Goal: Task Accomplishment & Management: Manage account settings

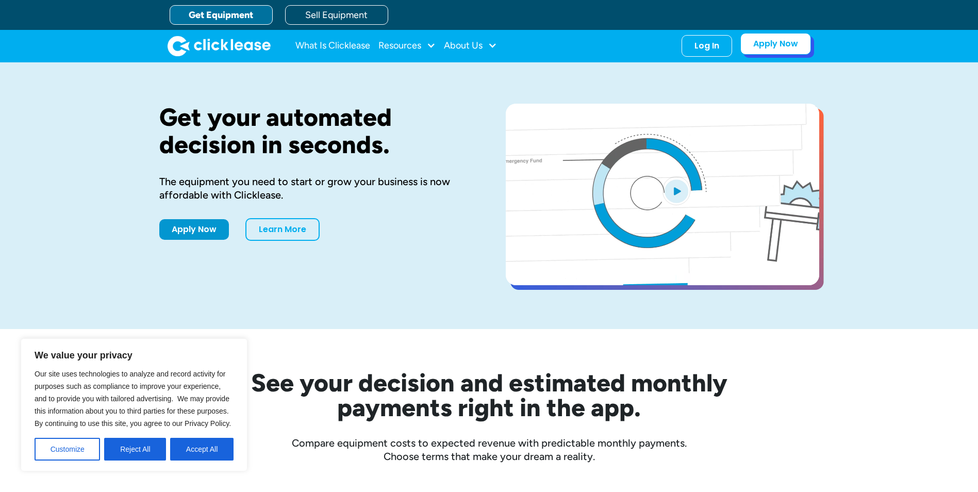
click at [759, 44] on link "Apply Now" at bounding box center [775, 44] width 71 height 22
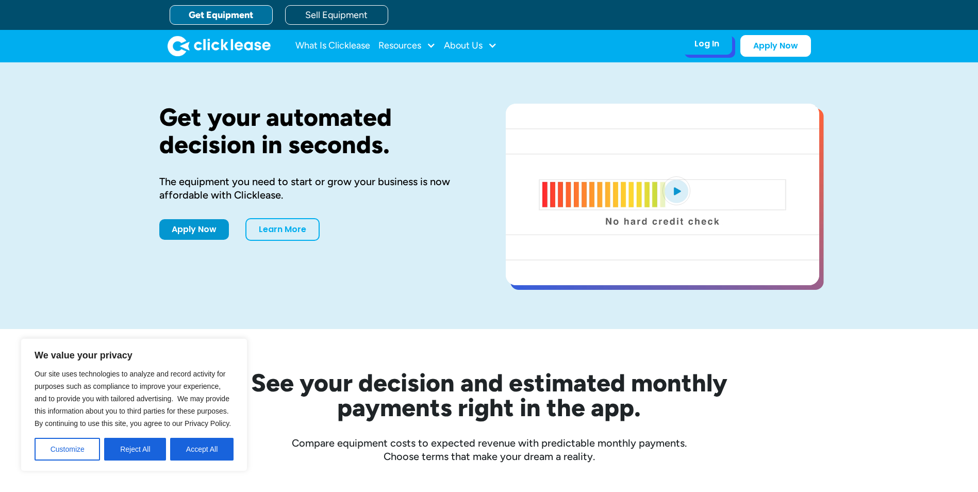
click at [724, 47] on div "Log In Account login I use Clicklease to get my equipment Partner Portal I offe…" at bounding box center [706, 44] width 51 height 22
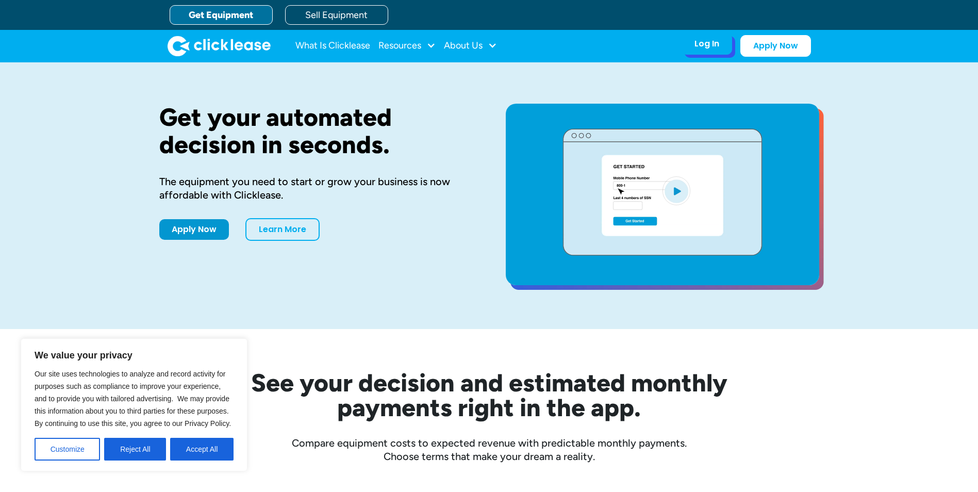
click at [724, 47] on div "Log In Account login I use Clicklease to get my equipment Partner Portal I offe…" at bounding box center [706, 44] width 51 height 22
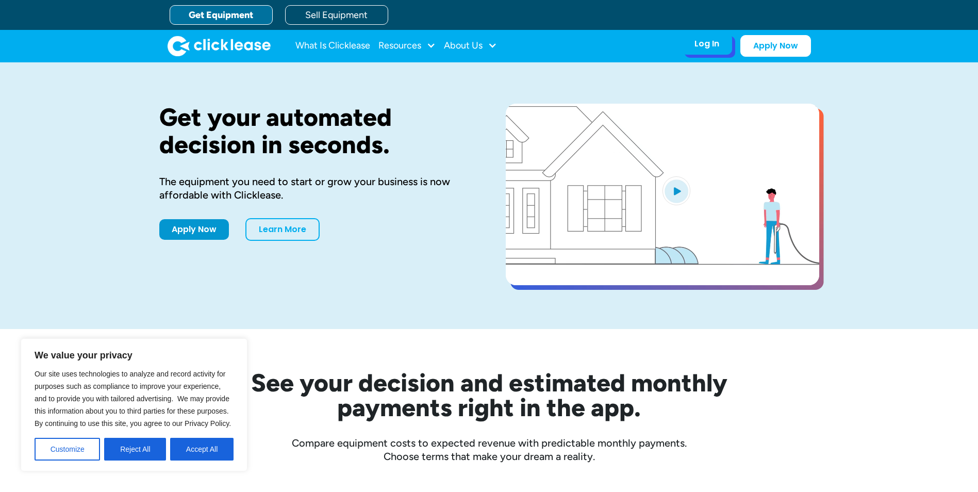
click at [708, 39] on div "Log In" at bounding box center [706, 44] width 25 height 10
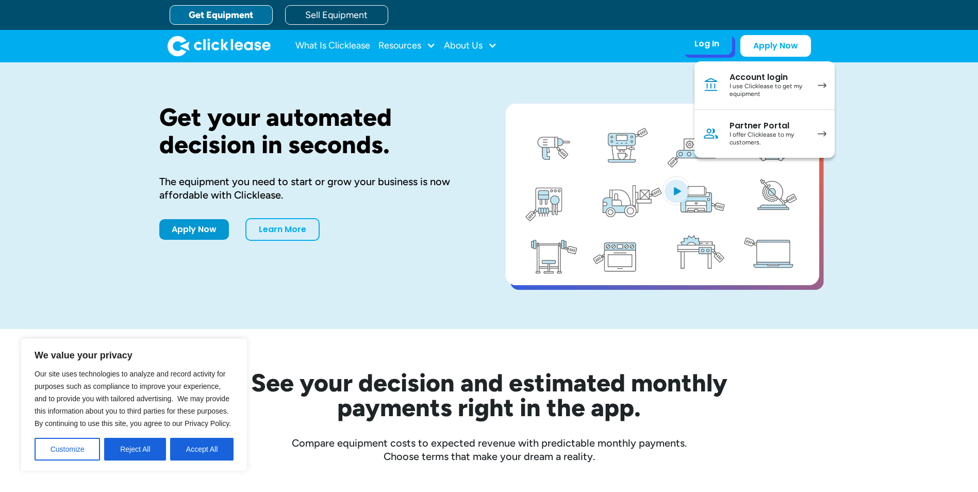
click at [754, 138] on div "I offer Clicklease to my customers." at bounding box center [768, 139] width 78 height 16
